Goal: Ask a question

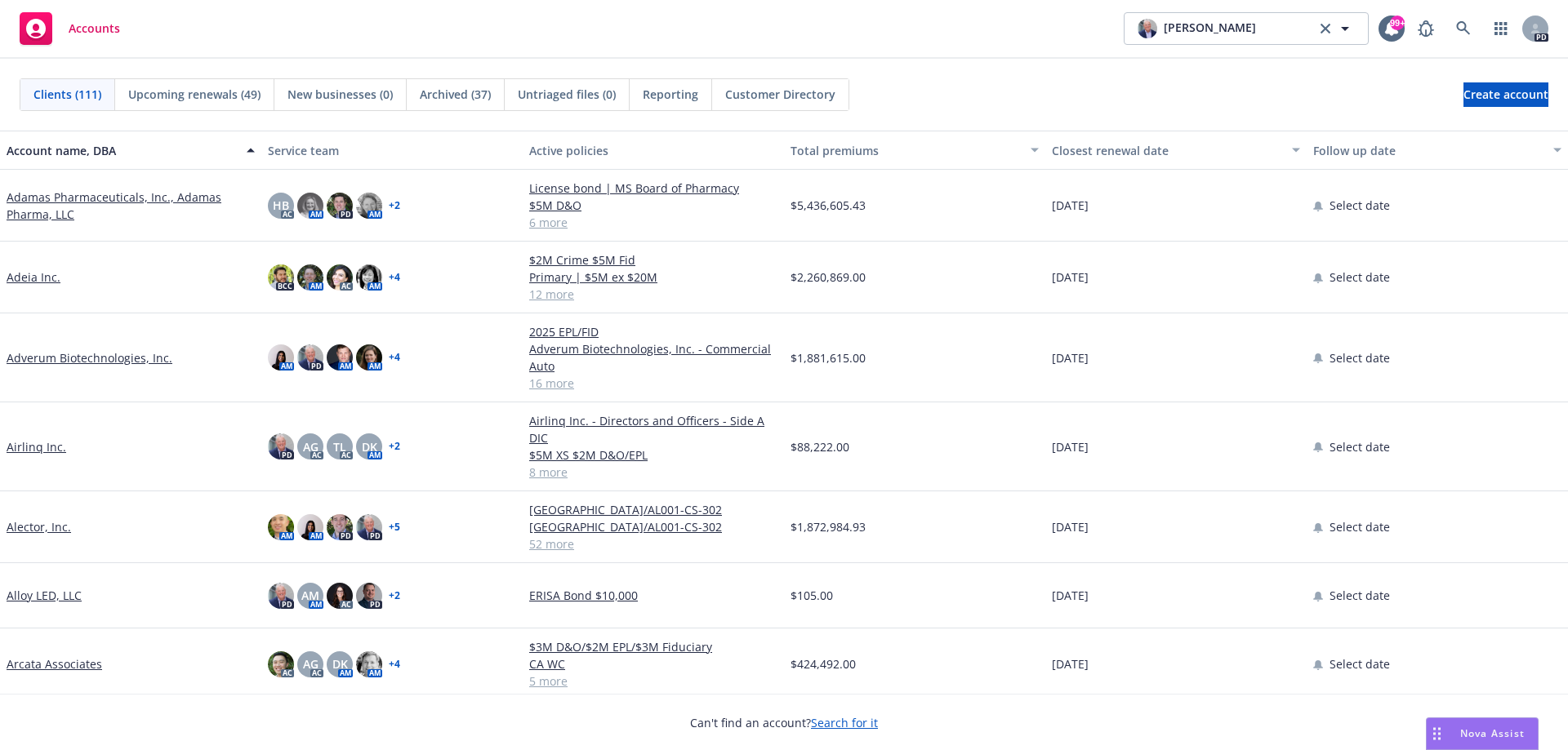
click at [1477, 732] on span "Nova Assist" at bounding box center [1492, 734] width 65 height 14
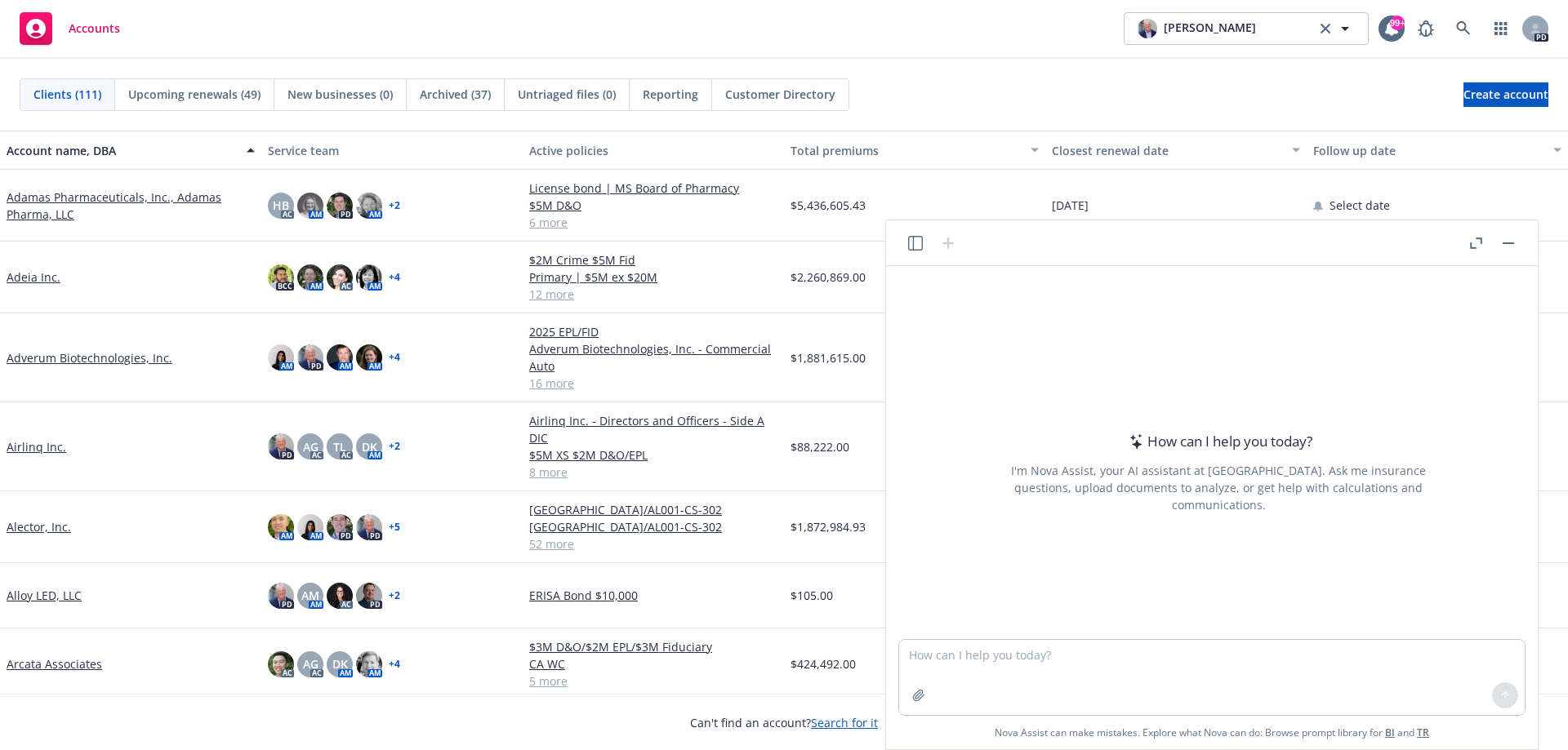
click at [1471, 239] on icon "button" at bounding box center [1477, 243] width 12 height 11
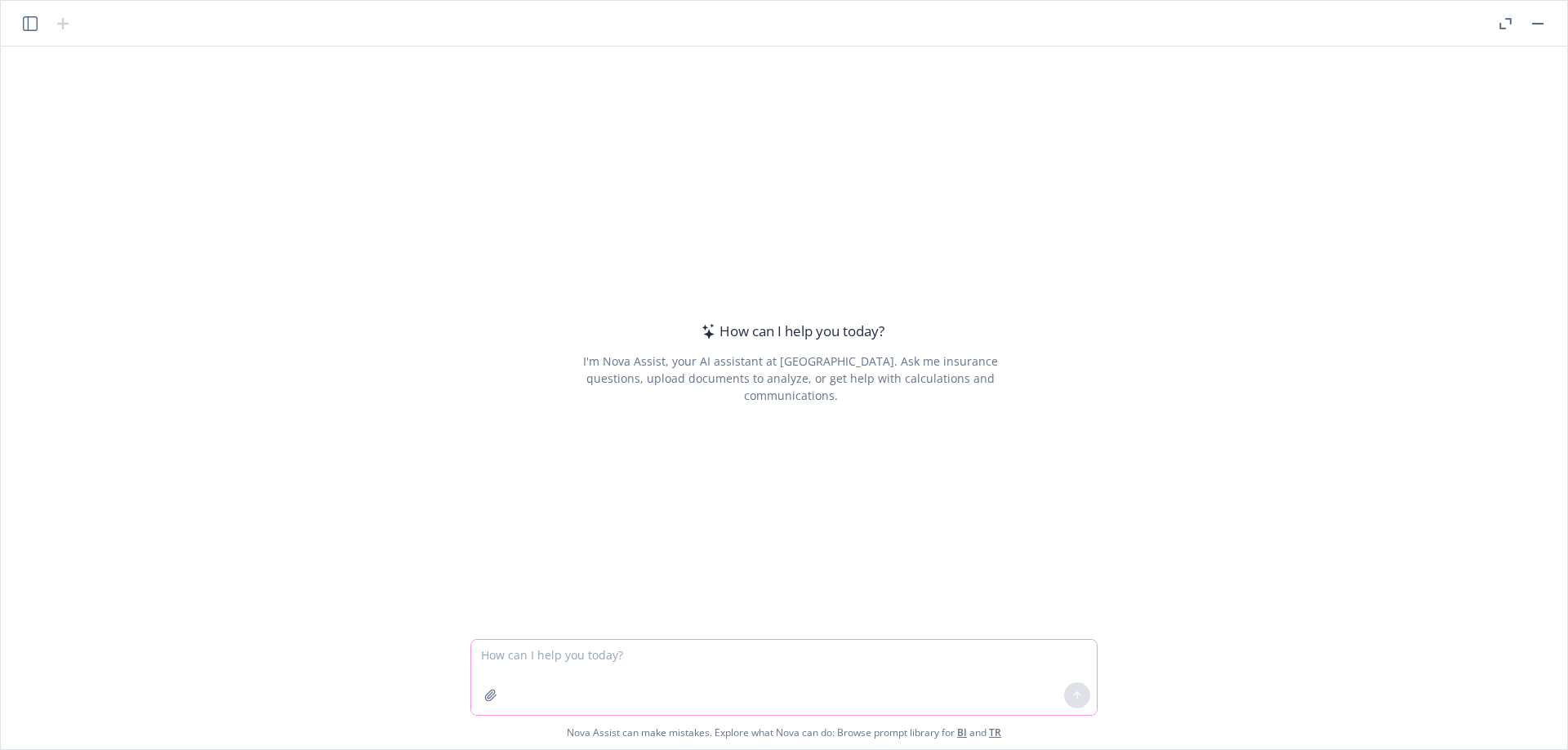
paste textarea "L ip d sitametco adi elitsedd eiusmodte incididun utlabo, etd mag aliqua enimad…"
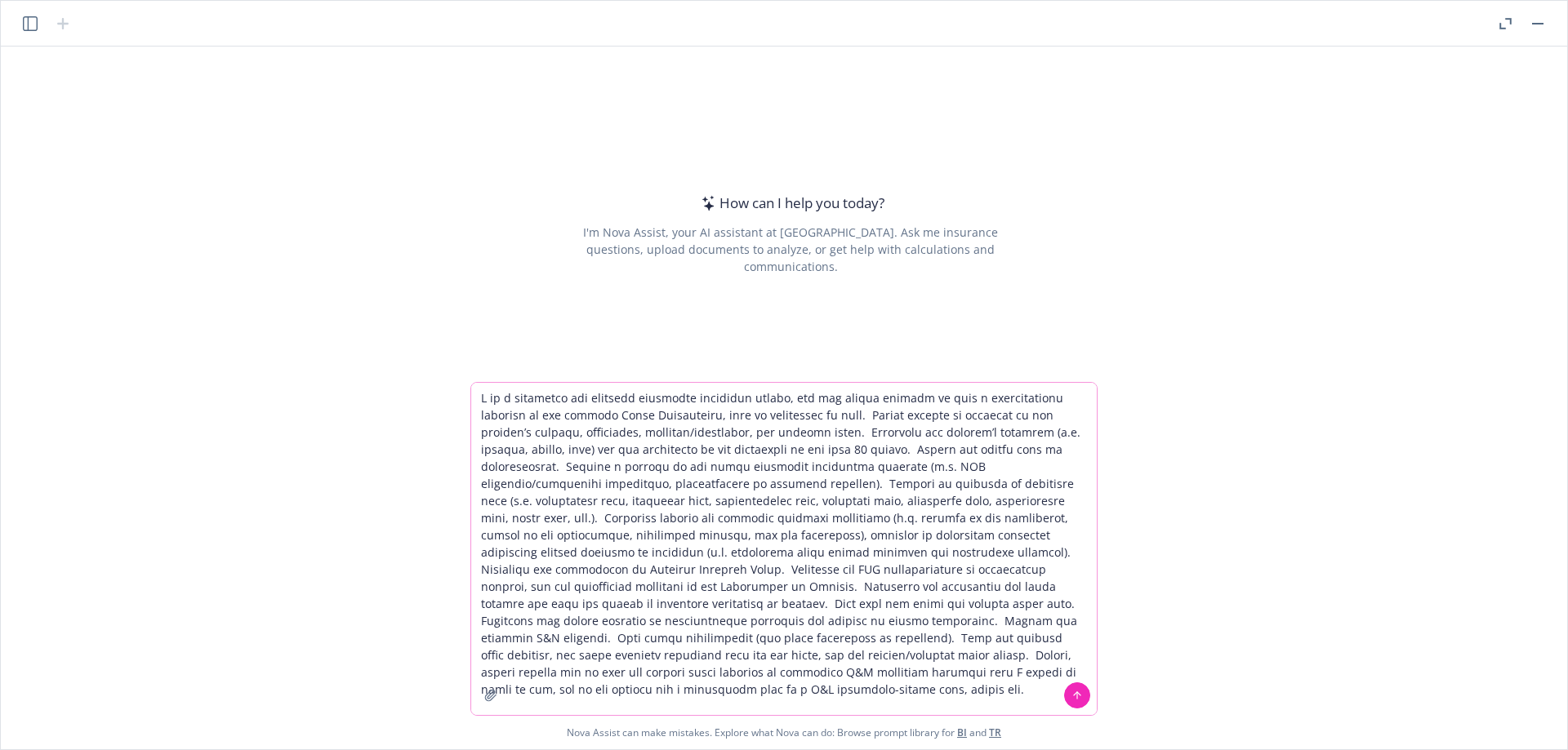
drag, startPoint x: 568, startPoint y: 413, endPoint x: 598, endPoint y: 409, distance: 30.3
click at [598, 409] on textarea at bounding box center [784, 549] width 626 height 333
type textarea "L ip d sitametco adi elitsedd eiusmodte incididun utlabo, etd mag aliqua enimad…"
click at [1076, 694] on icon at bounding box center [1077, 694] width 6 height 4
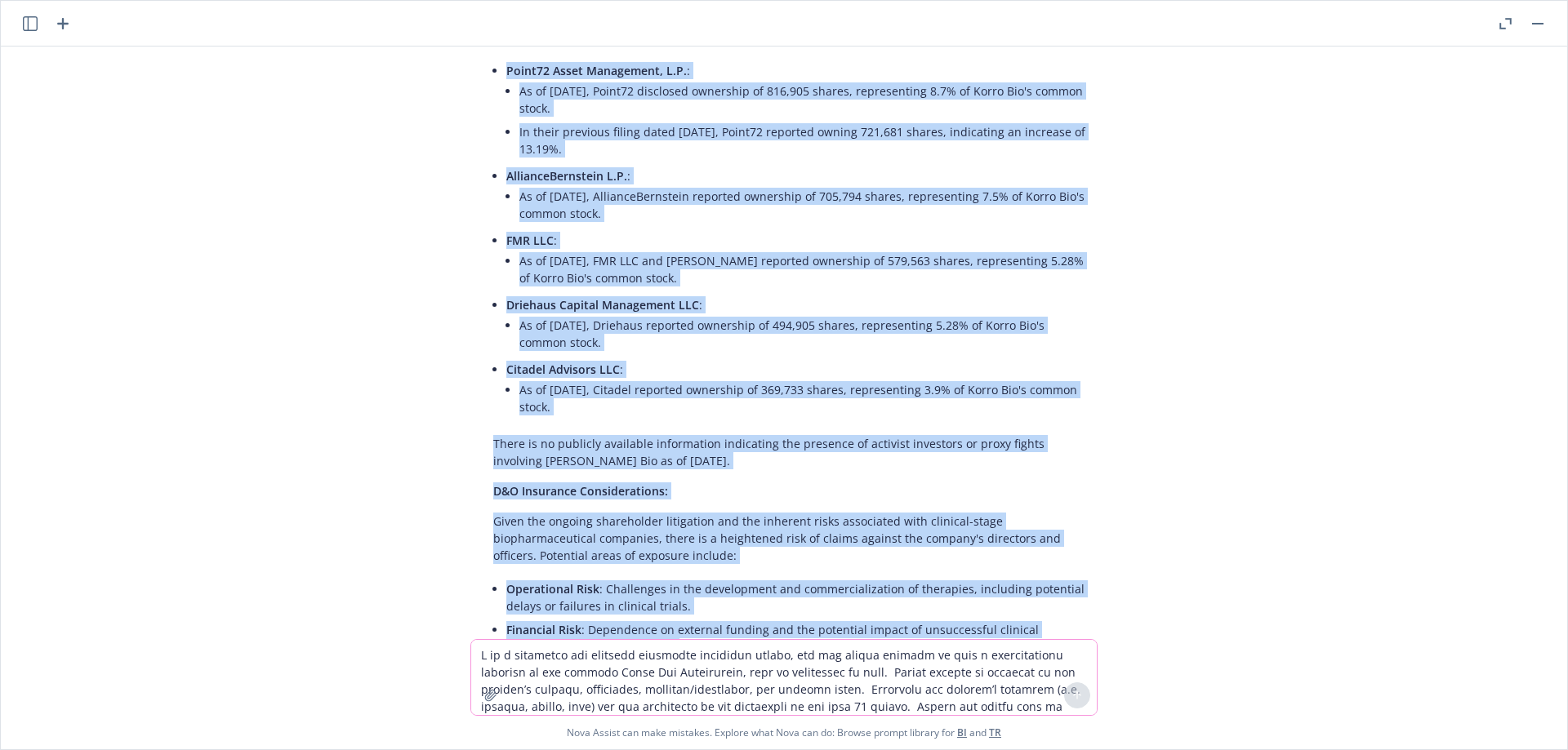
scroll to position [8418, 0]
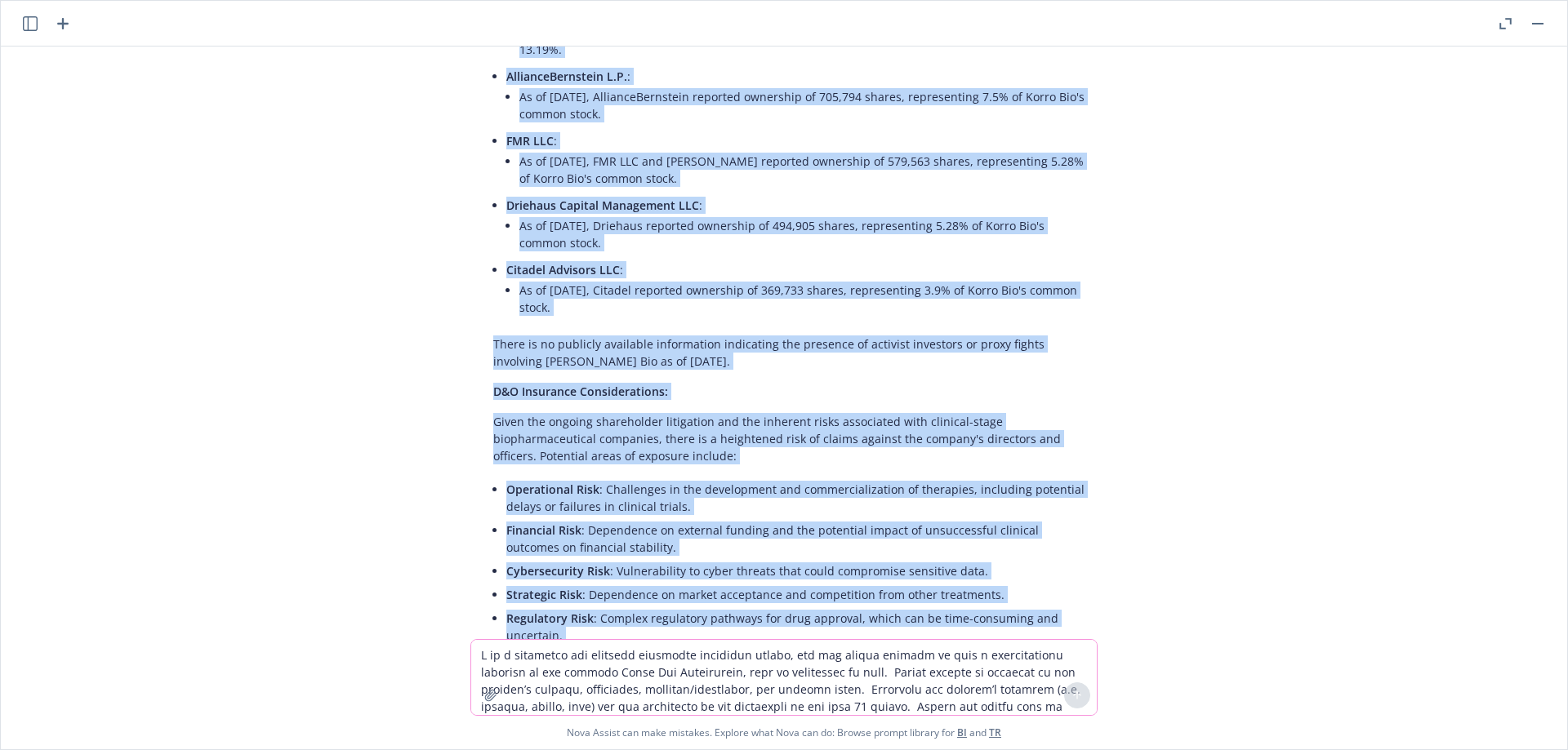
drag, startPoint x: 488, startPoint y: 220, endPoint x: 1049, endPoint y: 517, distance: 634.8
copy div "Lorem Ips, Dol. si a consecte-adipi elitseddoeiusmodt incidid utlaboreetdo ma A…"
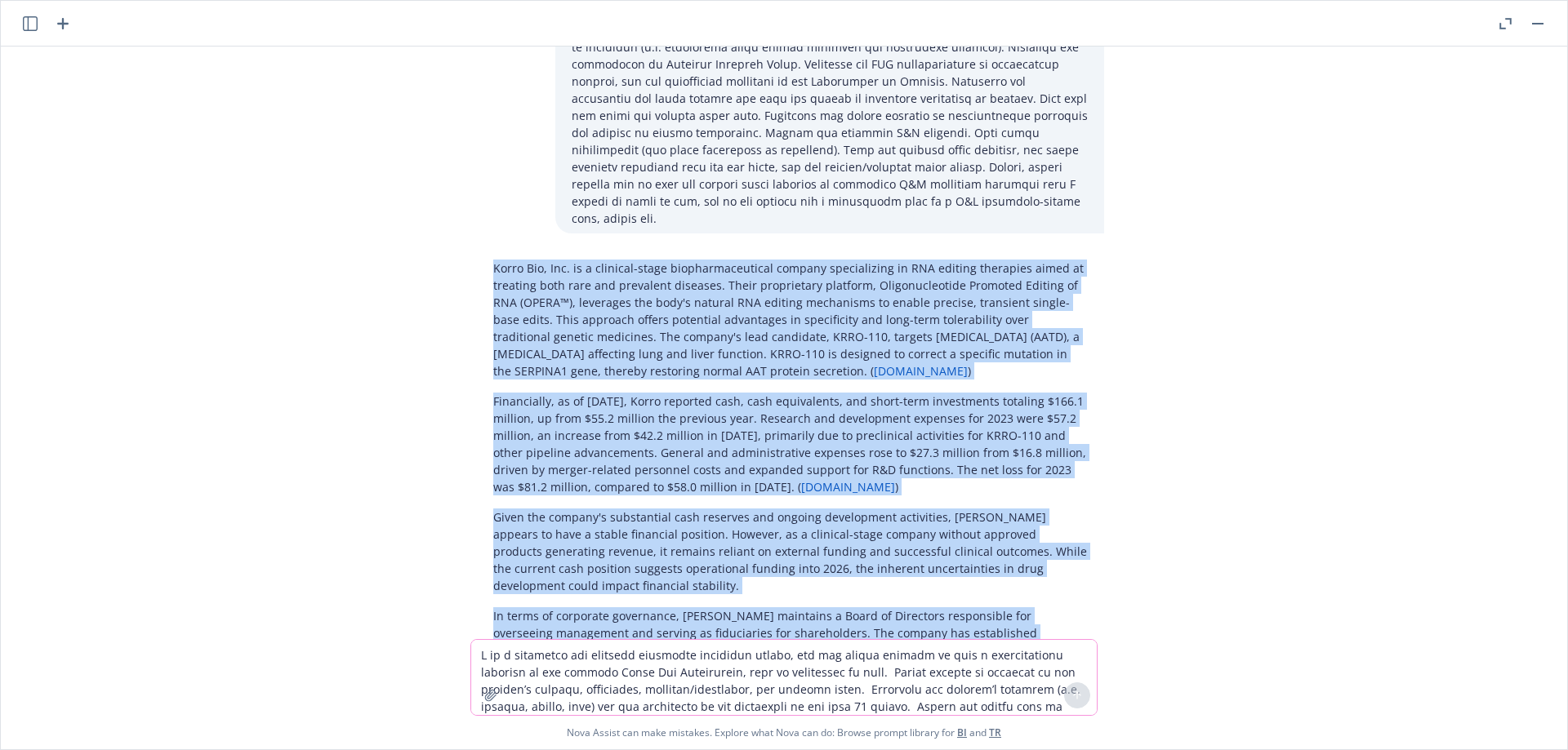
scroll to position [0, 0]
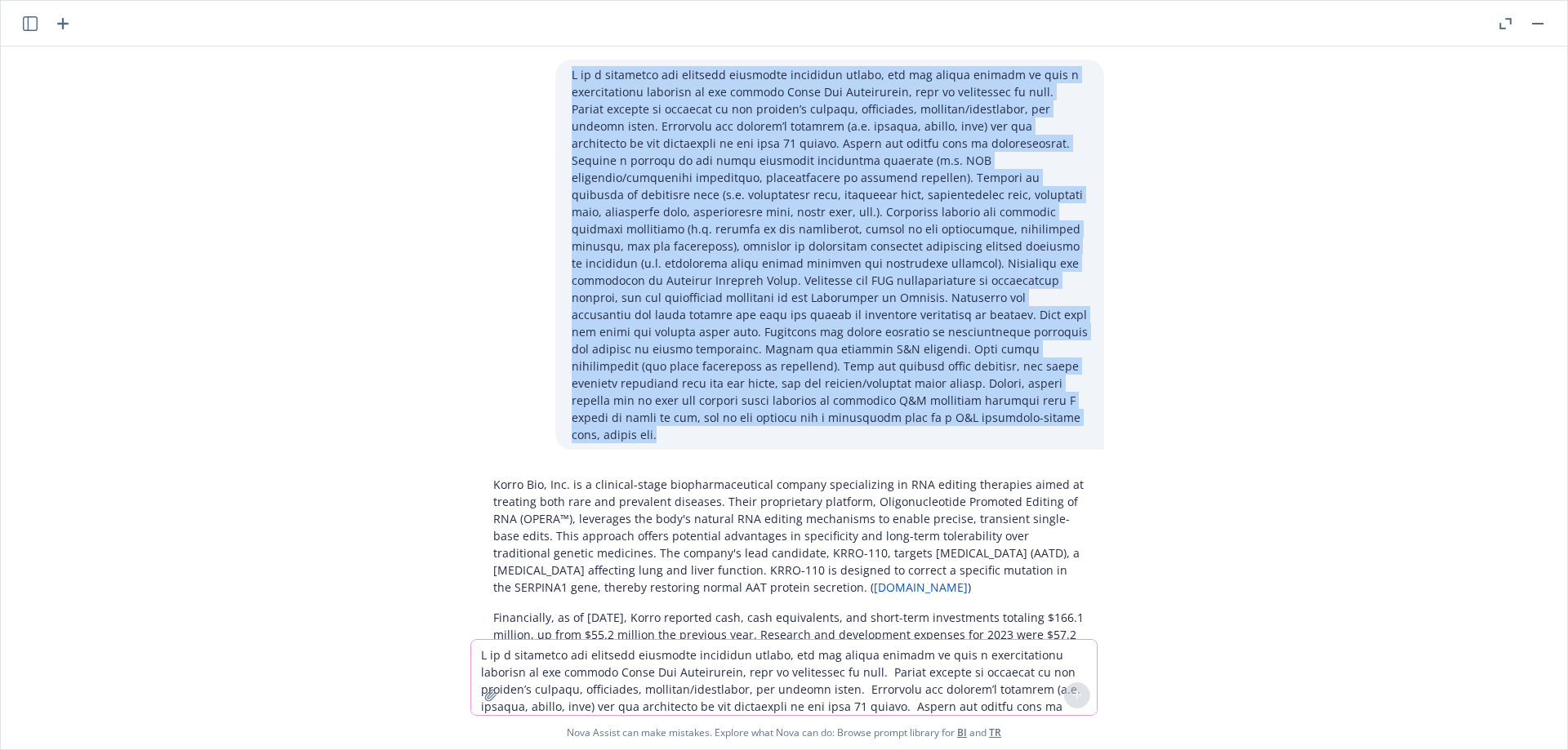
drag, startPoint x: 704, startPoint y: 423, endPoint x: 544, endPoint y: 73, distance: 384.8
click at [544, 73] on div at bounding box center [790, 254] width 653 height 390
copy p "L ip d sitametco adi elitsedd eiusmodte incididun utlabo, etd mag aliqua enimad…"
